Goal: Check status: Check status

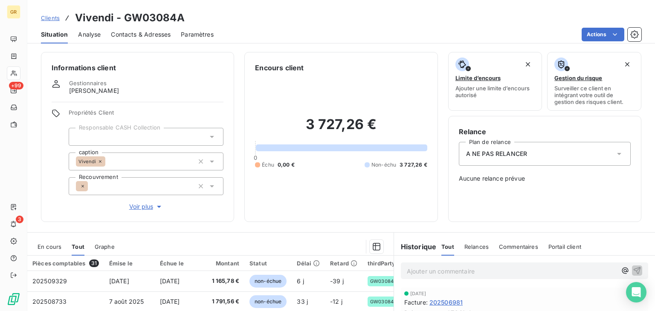
scroll to position [134, 0]
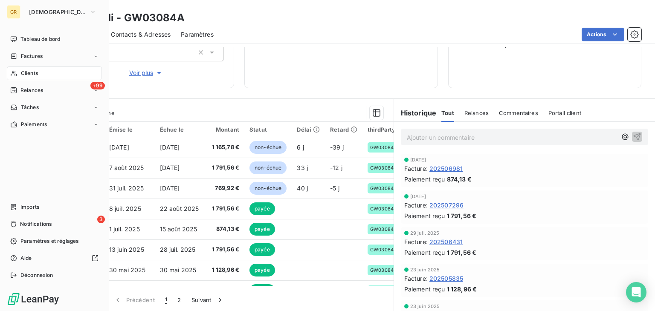
click at [24, 76] on span "Clients" at bounding box center [29, 73] width 17 height 8
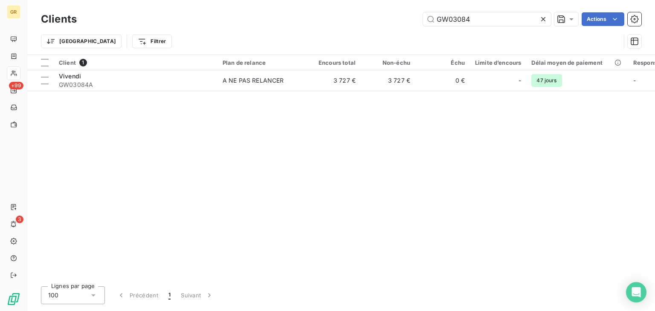
click at [539, 19] on icon at bounding box center [543, 19] width 9 height 9
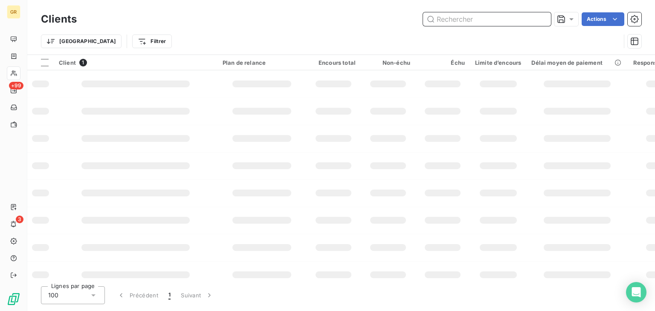
click at [494, 19] on input "text" at bounding box center [487, 19] width 128 height 14
paste input "GW02999"
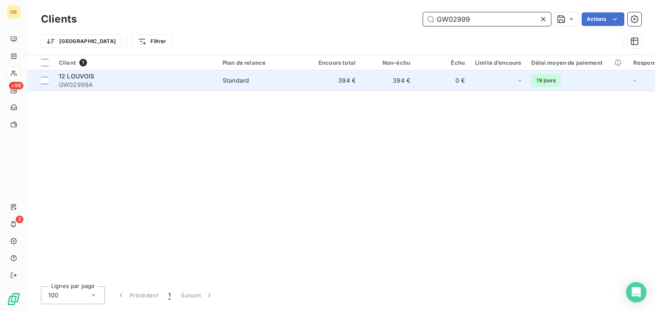
type input "GW02999"
click at [194, 82] on span "GW02999A" at bounding box center [135, 85] width 153 height 9
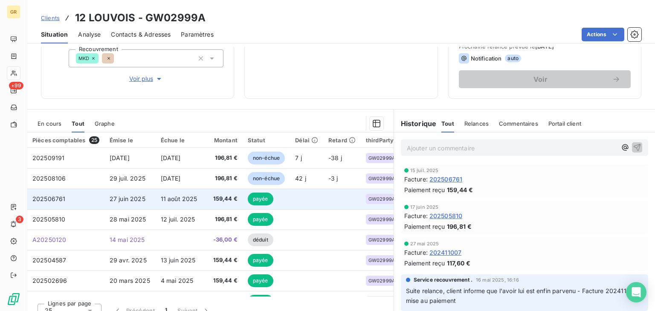
click at [131, 198] on span "27 juin 2025" at bounding box center [128, 198] width 36 height 7
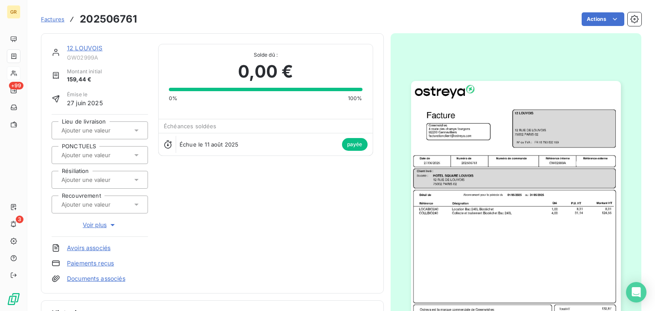
click at [481, 179] on img "button" at bounding box center [516, 229] width 210 height 296
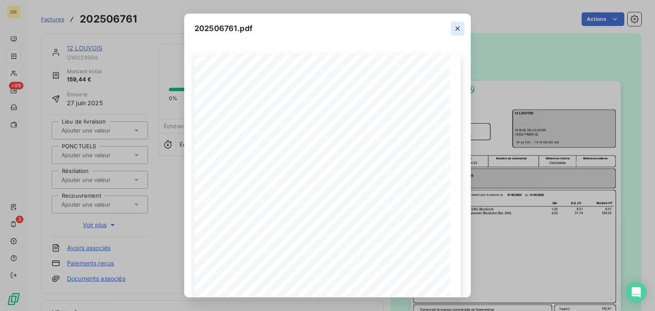
drag, startPoint x: 460, startPoint y: 28, endPoint x: 327, endPoint y: 9, distance: 134.4
click at [460, 28] on icon "button" at bounding box center [457, 28] width 9 height 9
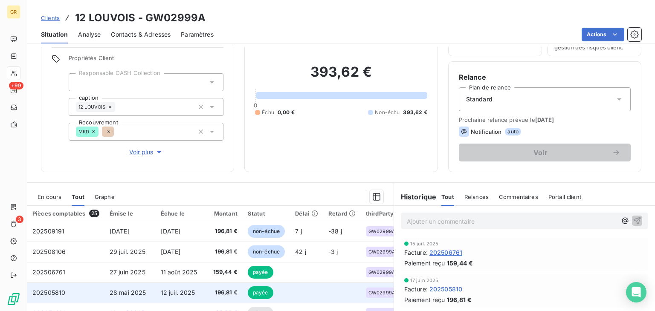
scroll to position [139, 0]
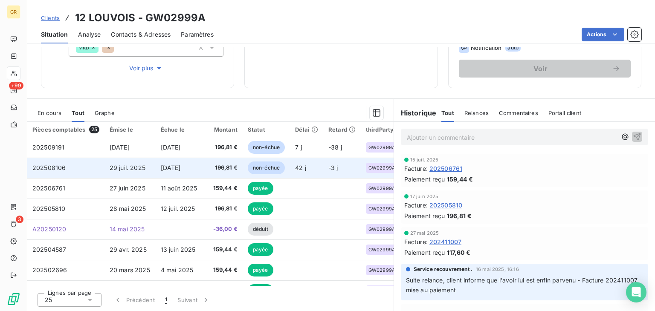
click at [182, 174] on td "[DATE]" at bounding box center [180, 168] width 49 height 20
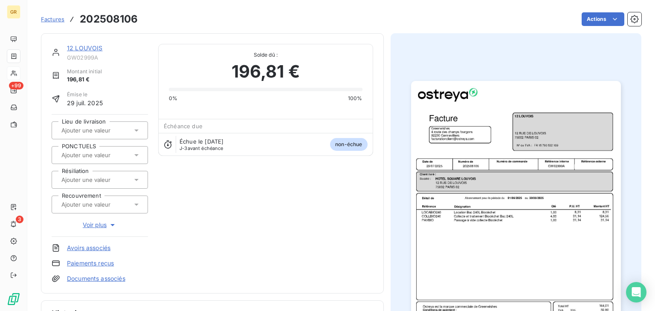
click at [527, 203] on img "button" at bounding box center [516, 229] width 210 height 296
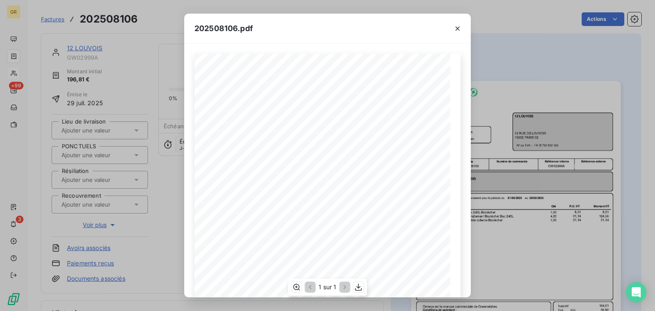
scroll to position [128, 0]
click at [358, 289] on icon "button" at bounding box center [358, 287] width 9 height 9
click at [457, 25] on icon "button" at bounding box center [457, 28] width 9 height 9
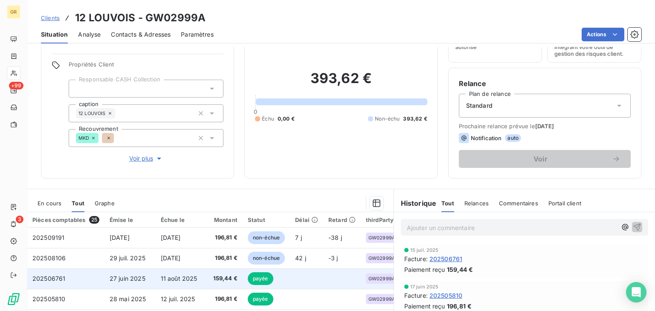
scroll to position [85, 0]
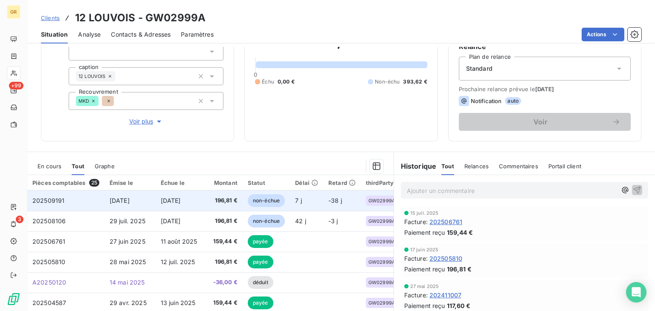
click at [130, 203] on span "[DATE]" at bounding box center [120, 200] width 20 height 7
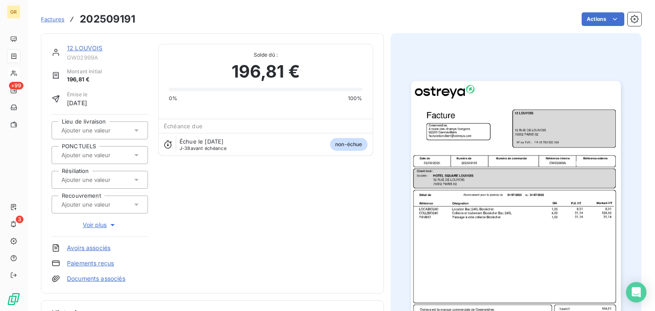
click at [506, 161] on img "button" at bounding box center [516, 229] width 210 height 296
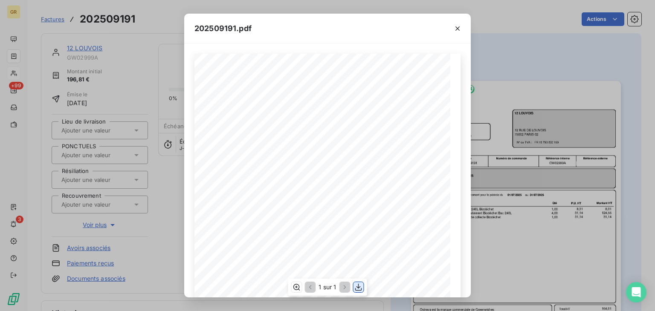
click at [356, 287] on icon "button" at bounding box center [358, 287] width 9 height 9
click at [456, 28] on icon "button" at bounding box center [457, 28] width 9 height 9
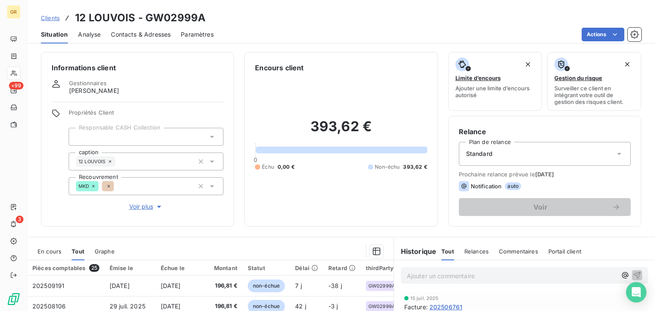
scroll to position [43, 0]
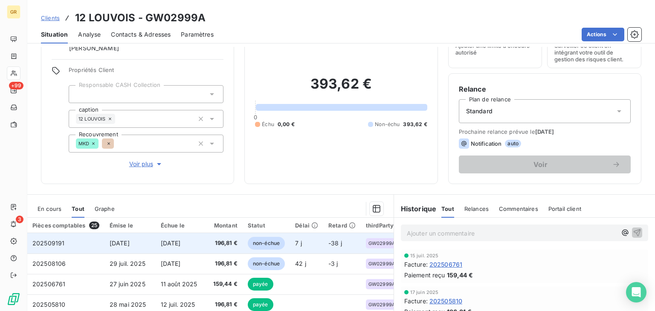
click at [157, 245] on td "[DATE]" at bounding box center [180, 243] width 49 height 20
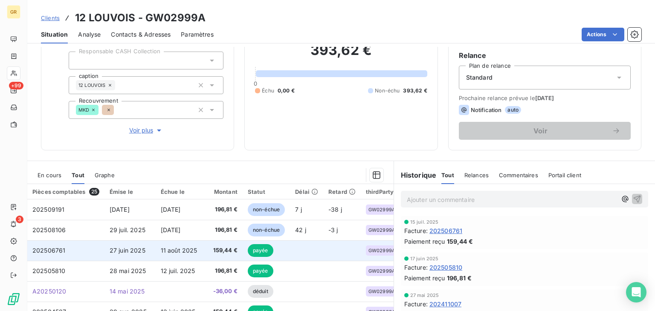
scroll to position [85, 0]
